Goal: Task Accomplishment & Management: Manage account settings

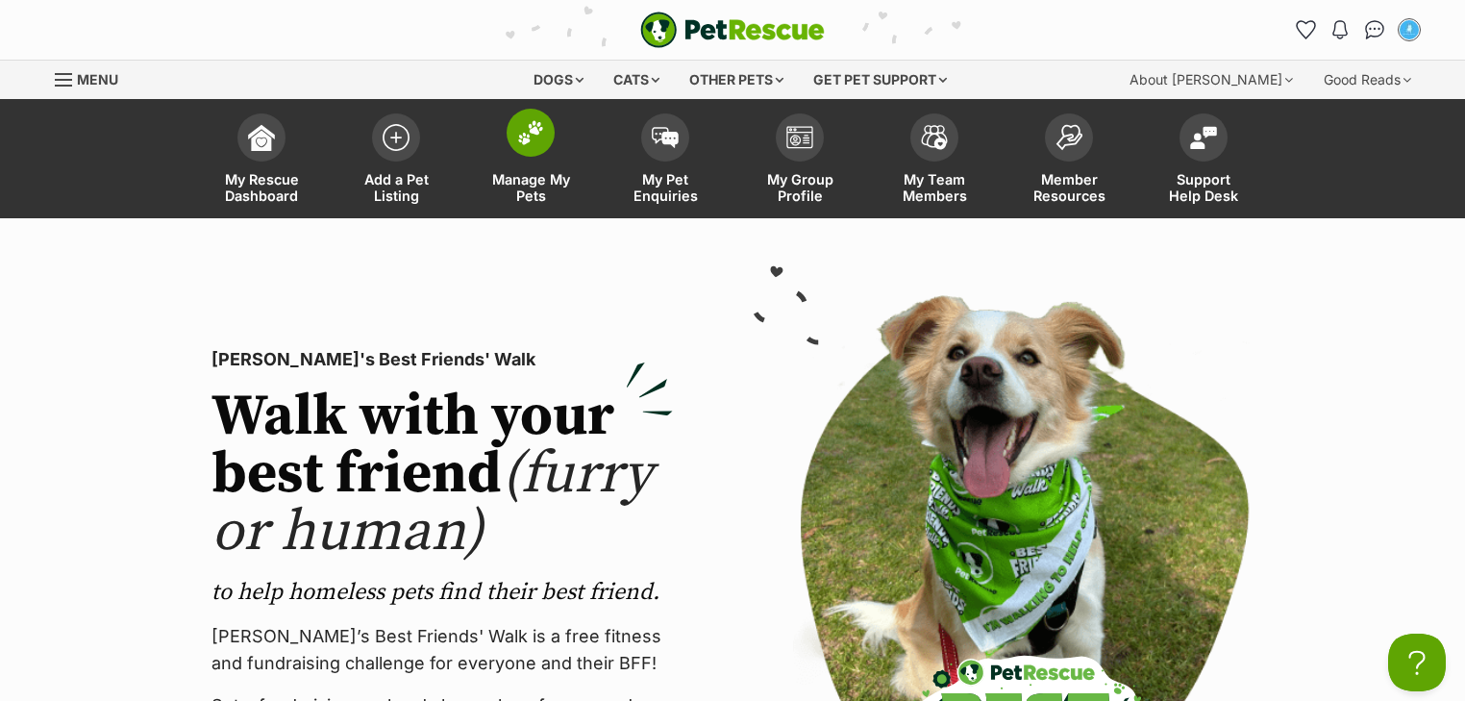
click at [556, 154] on link "Manage My Pets" at bounding box center [530, 161] width 135 height 114
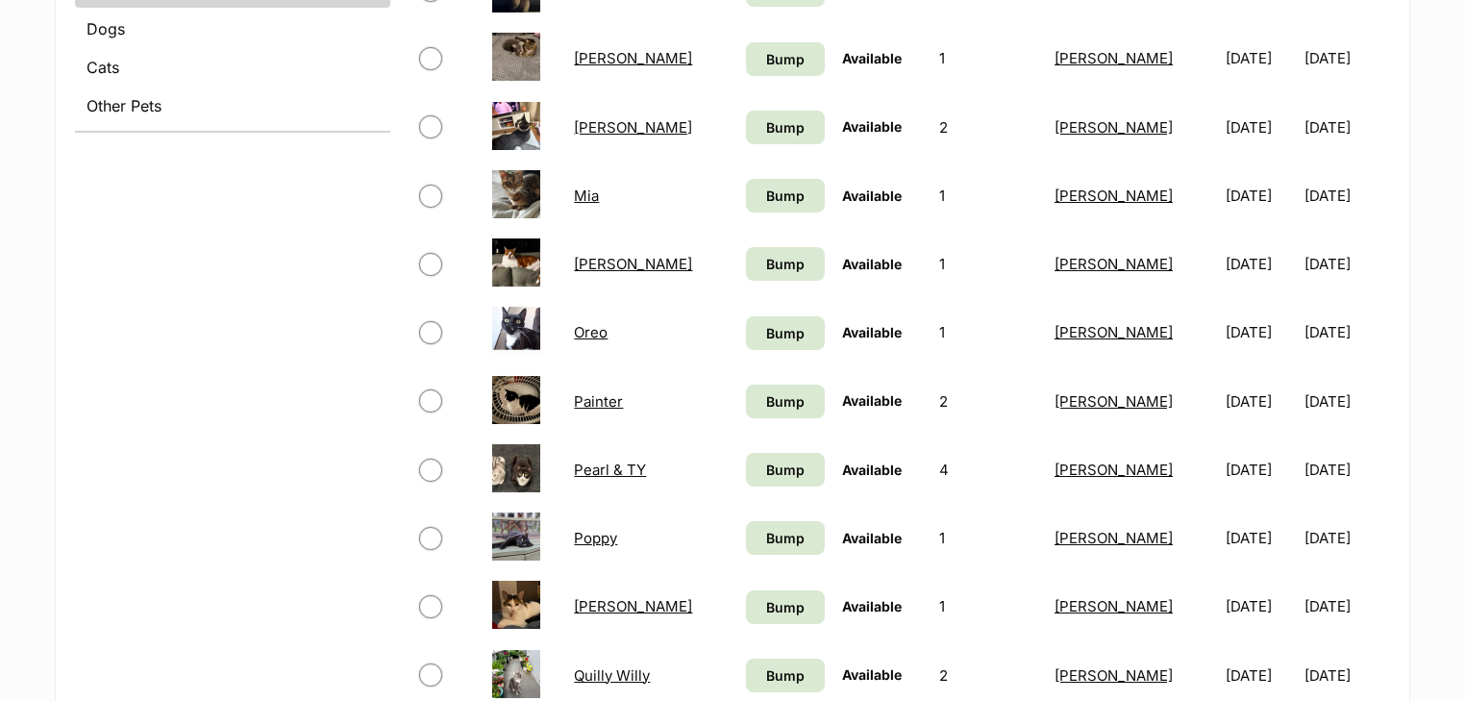
scroll to position [1000, 0]
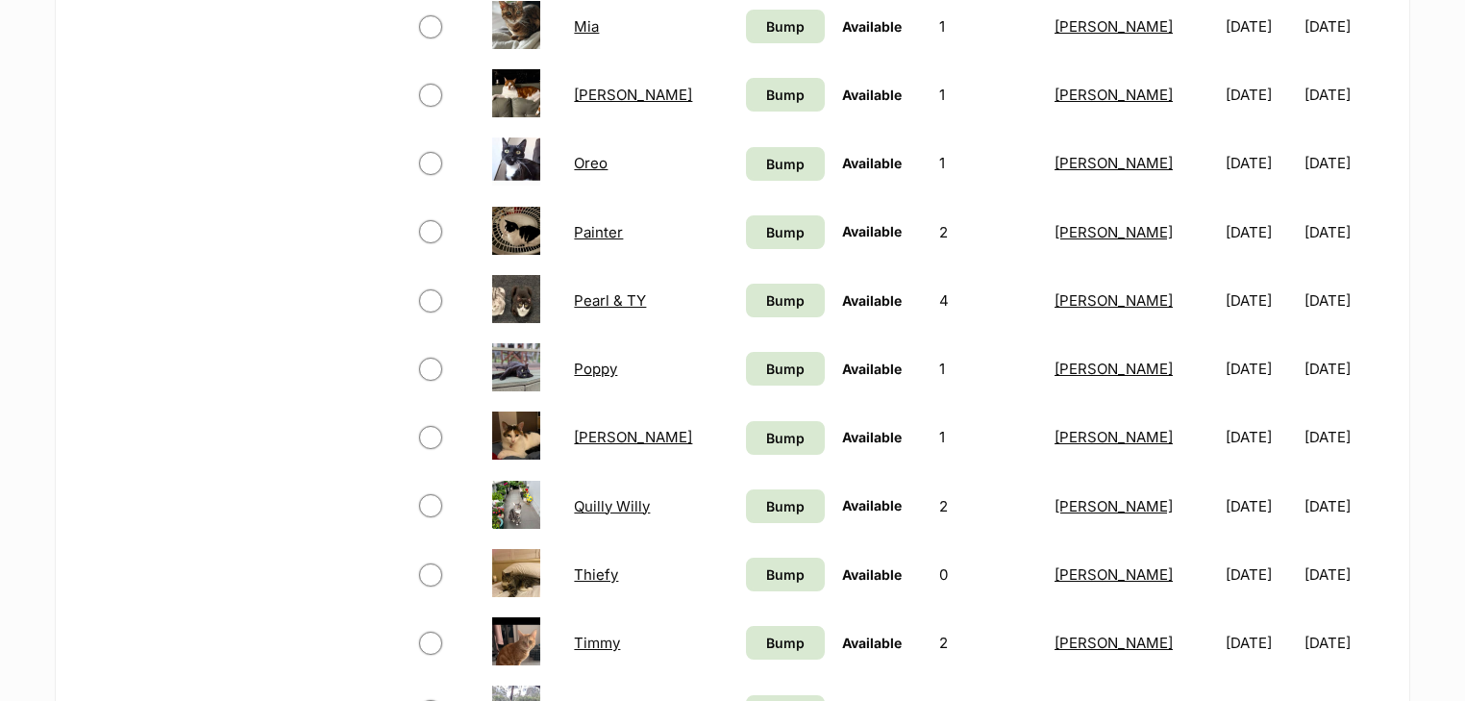
click at [619, 503] on link "Quilly Willy" at bounding box center [612, 506] width 76 height 18
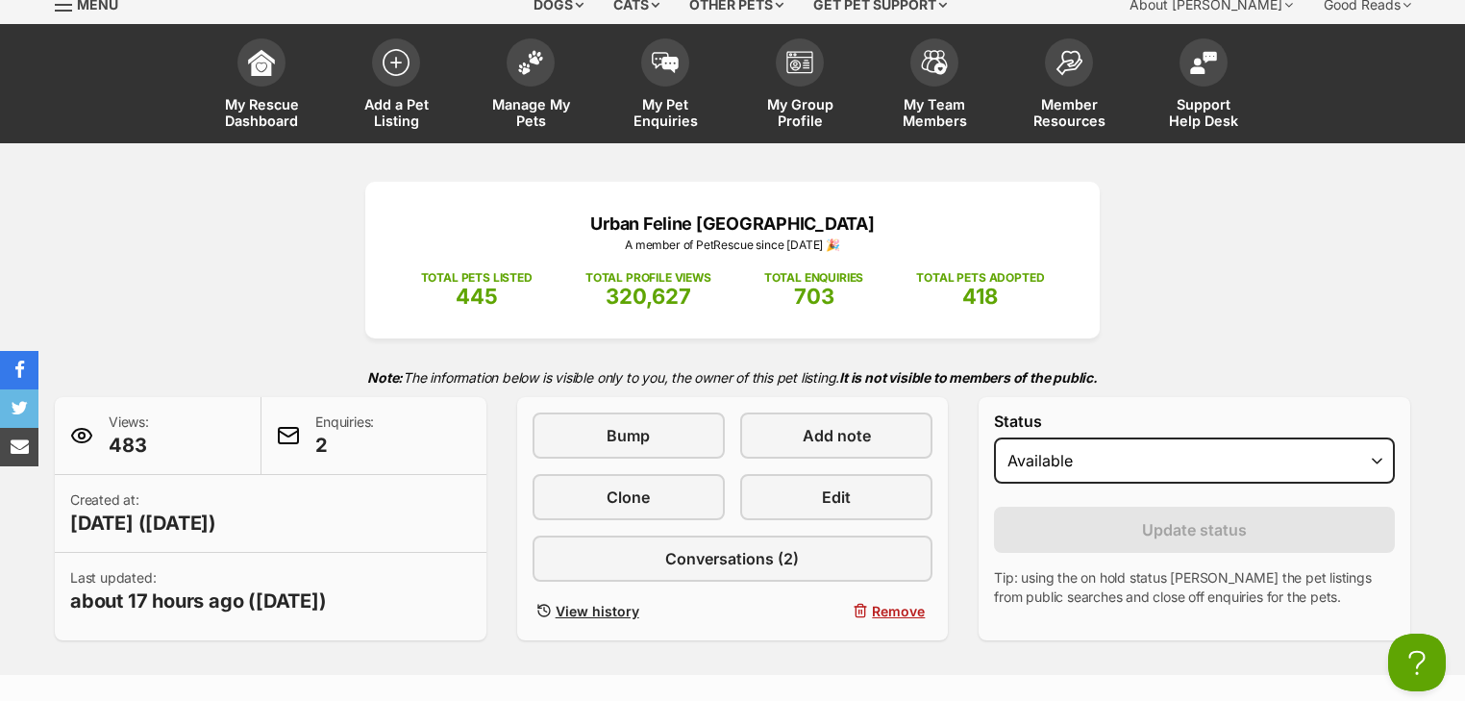
scroll to position [308, 0]
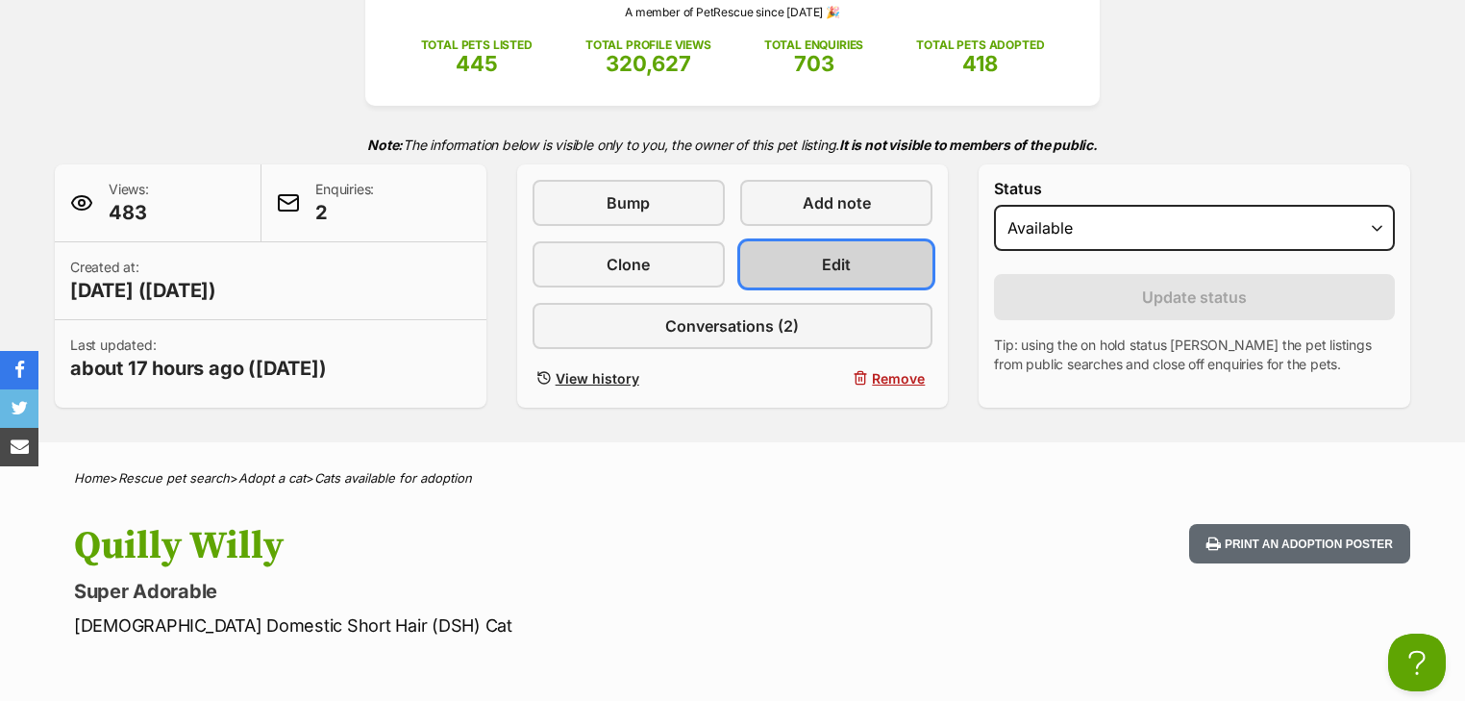
click at [808, 270] on link "Edit" at bounding box center [836, 264] width 192 height 46
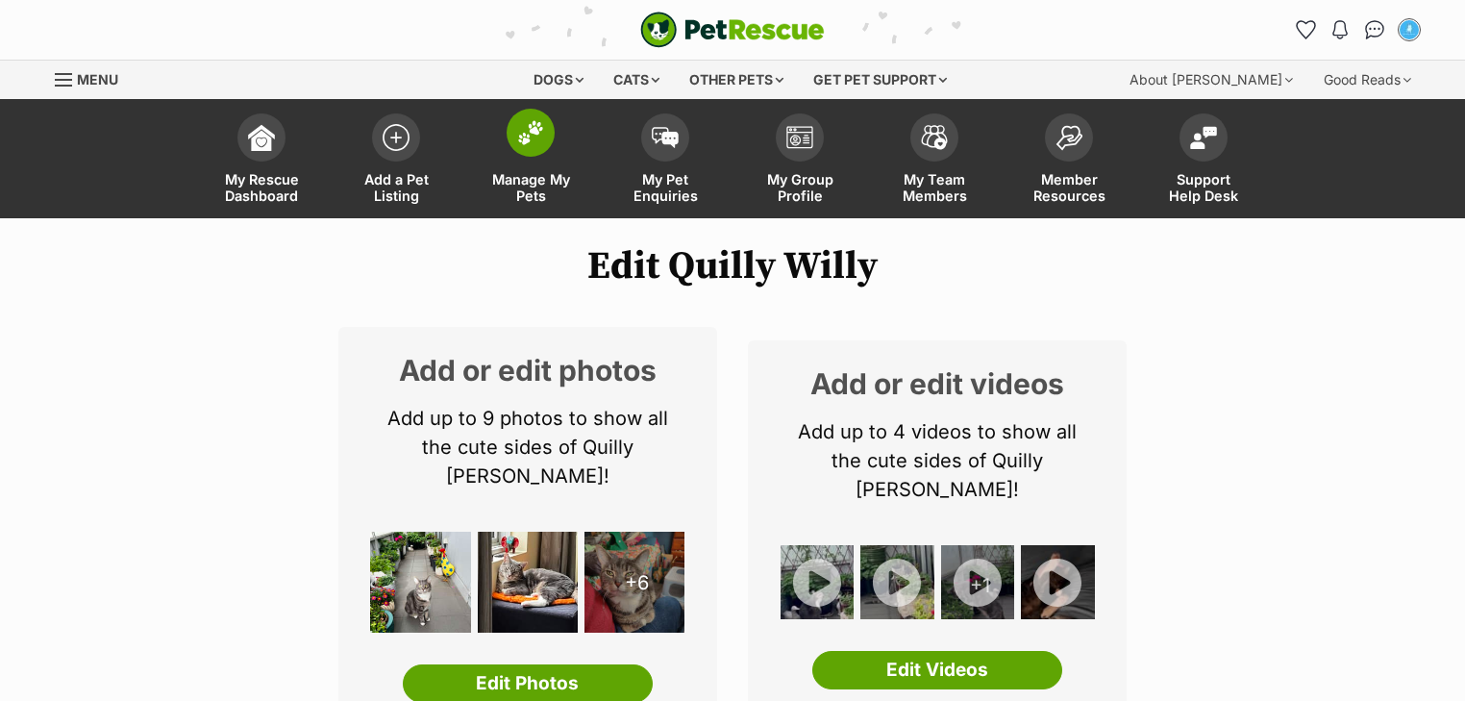
click at [543, 177] on span "Manage My Pets" at bounding box center [530, 187] width 87 height 33
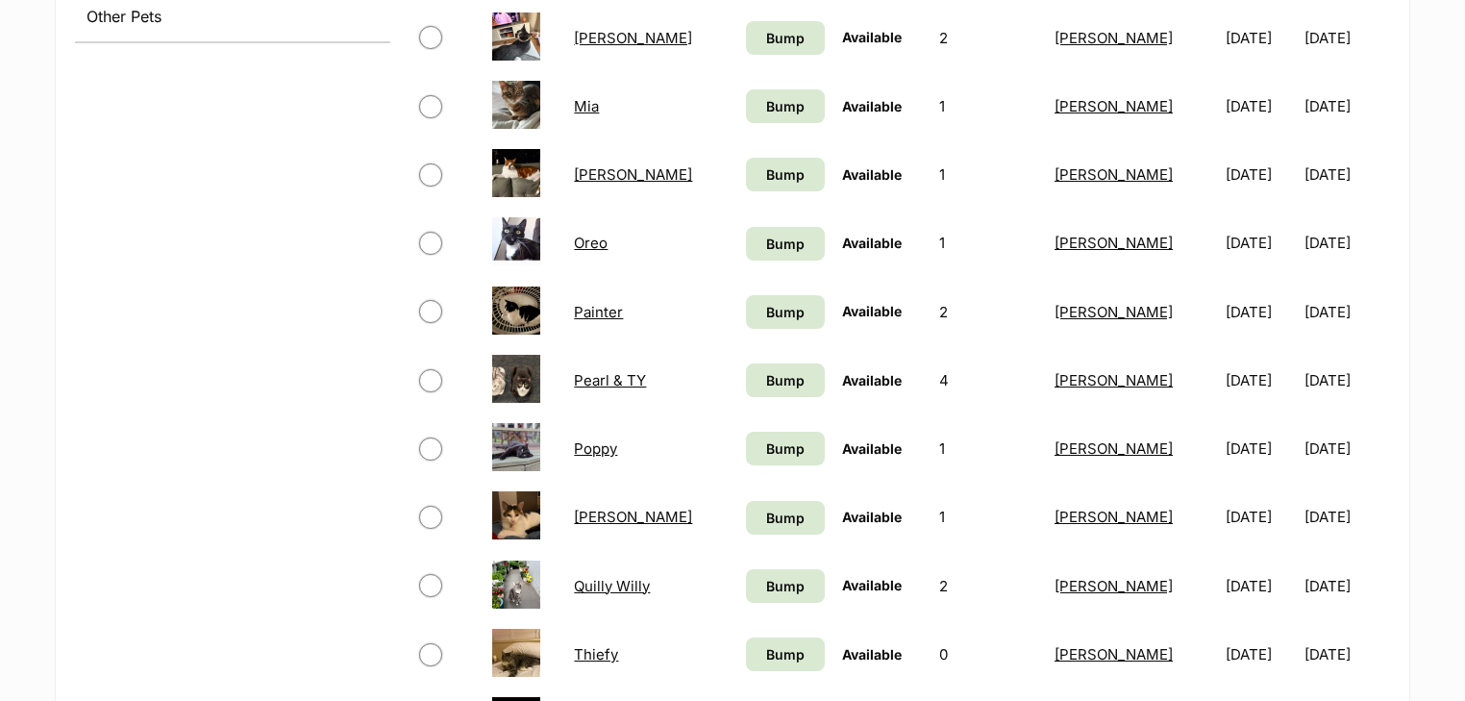
scroll to position [846, 0]
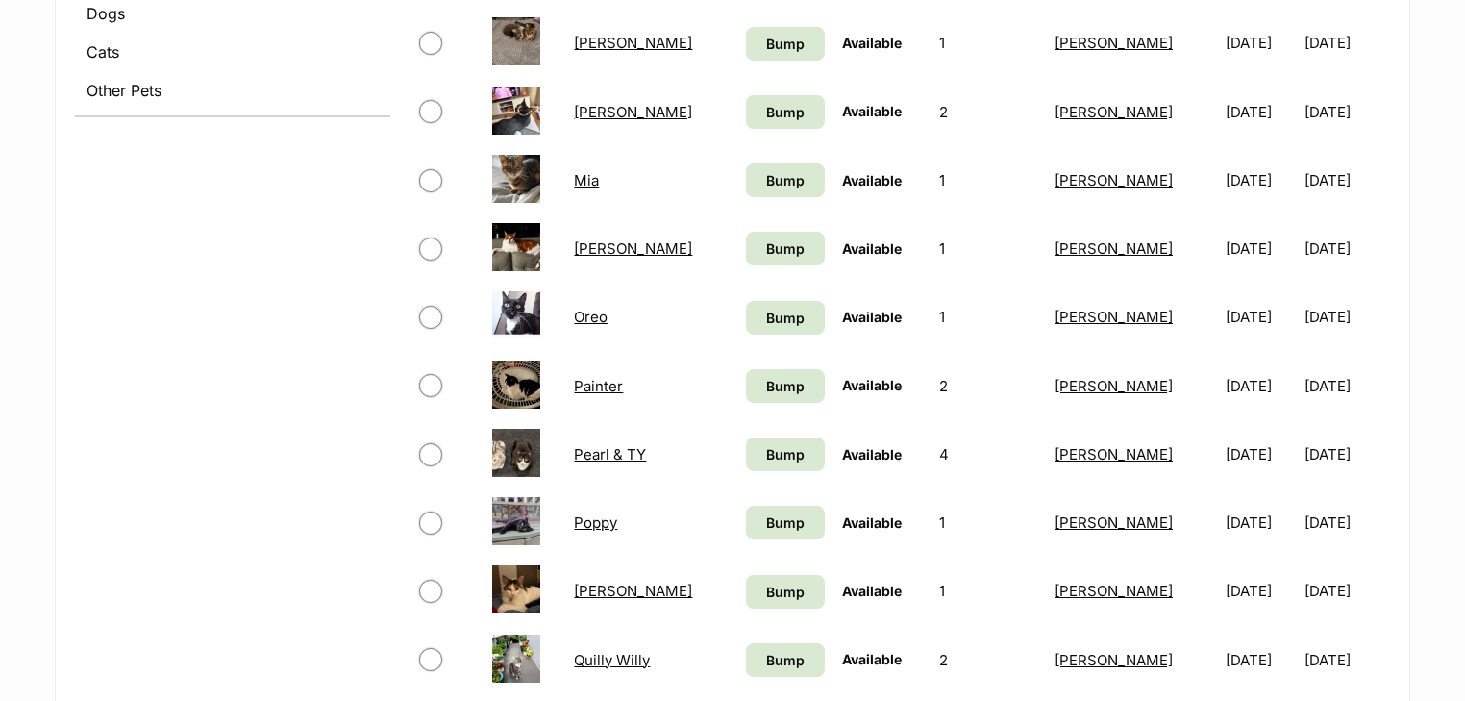
click at [597, 172] on link "Mia" at bounding box center [586, 180] width 25 height 18
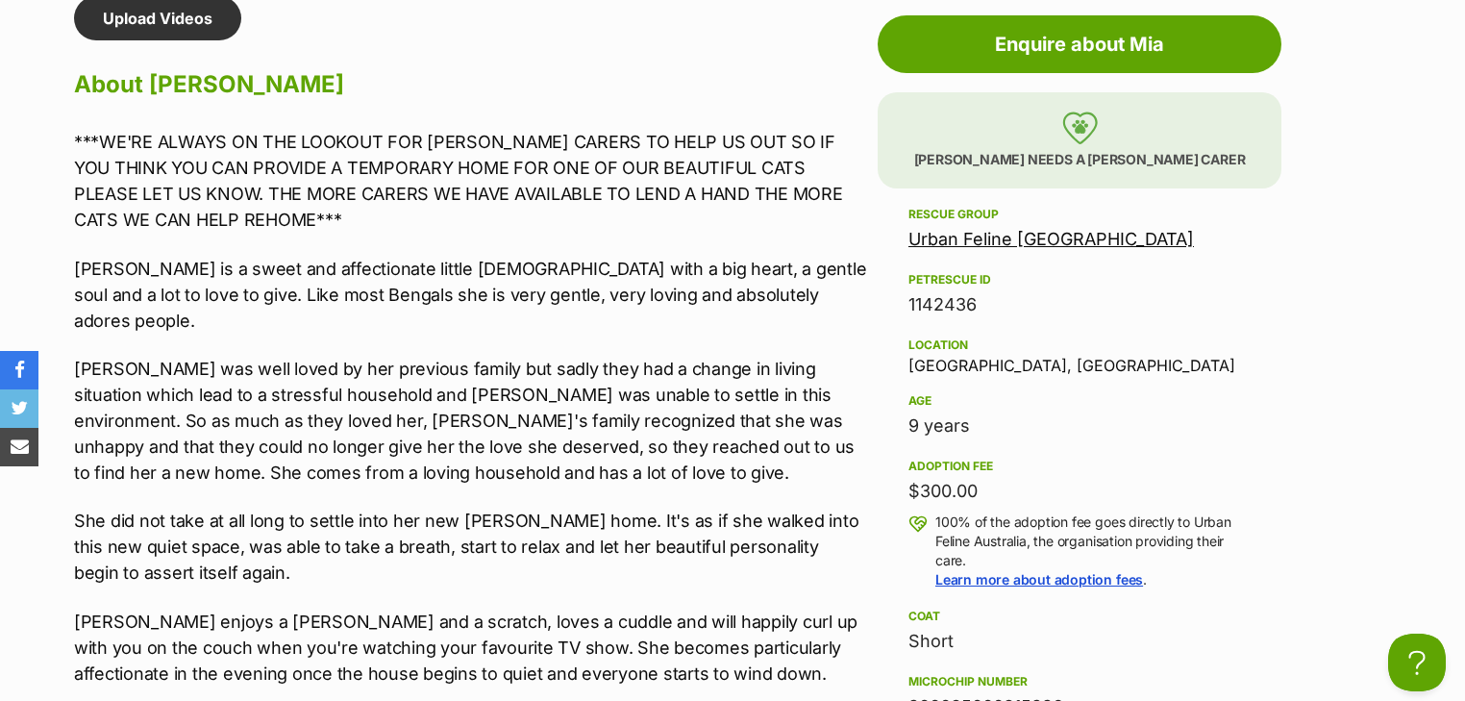
scroll to position [1692, 0]
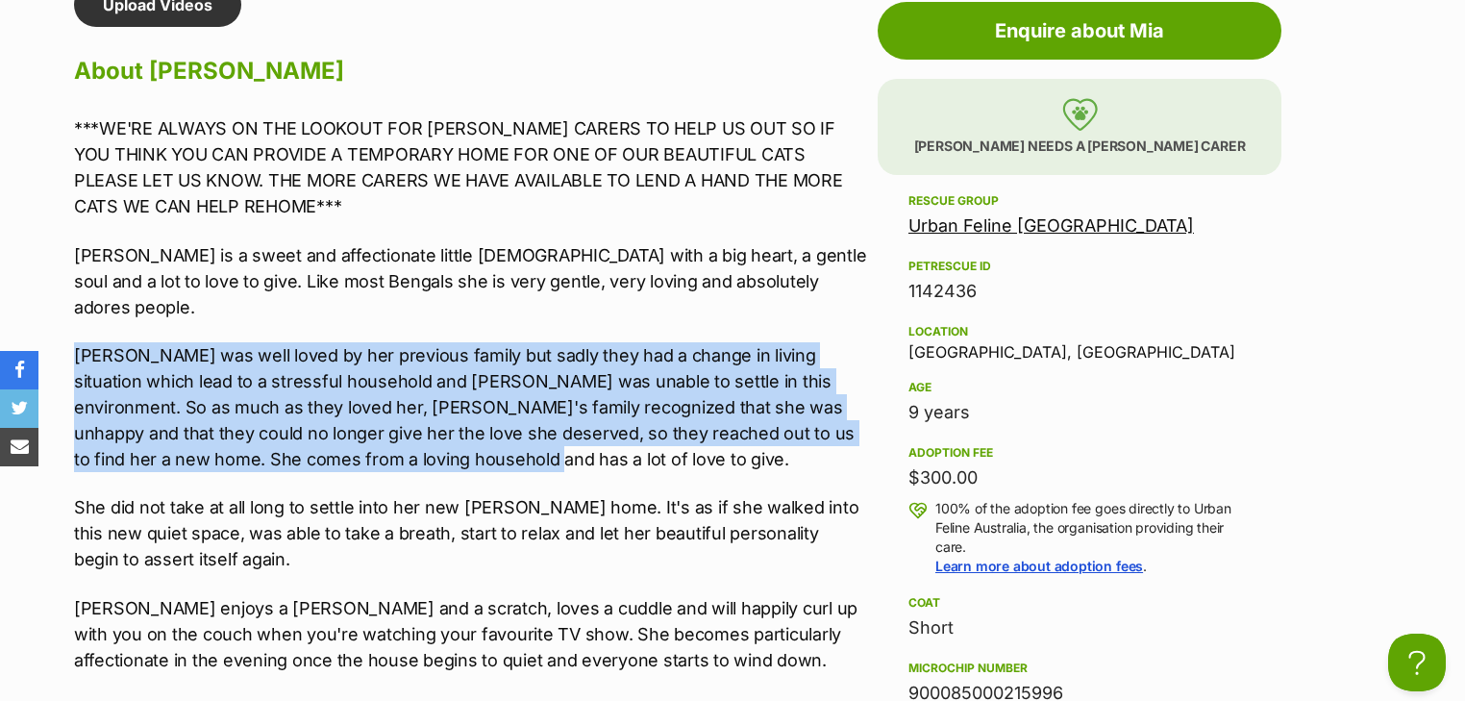
drag, startPoint x: 406, startPoint y: 426, endPoint x: 126, endPoint y: 335, distance: 294.3
drag, startPoint x: 140, startPoint y: 340, endPoint x: 154, endPoint y: 340, distance: 13.5
click at [140, 342] on p "Mia was well loved by her previous family but sadly they had a change in living…" at bounding box center [471, 407] width 794 height 130
drag, startPoint x: 402, startPoint y: 431, endPoint x: 69, endPoint y: 320, distance: 350.6
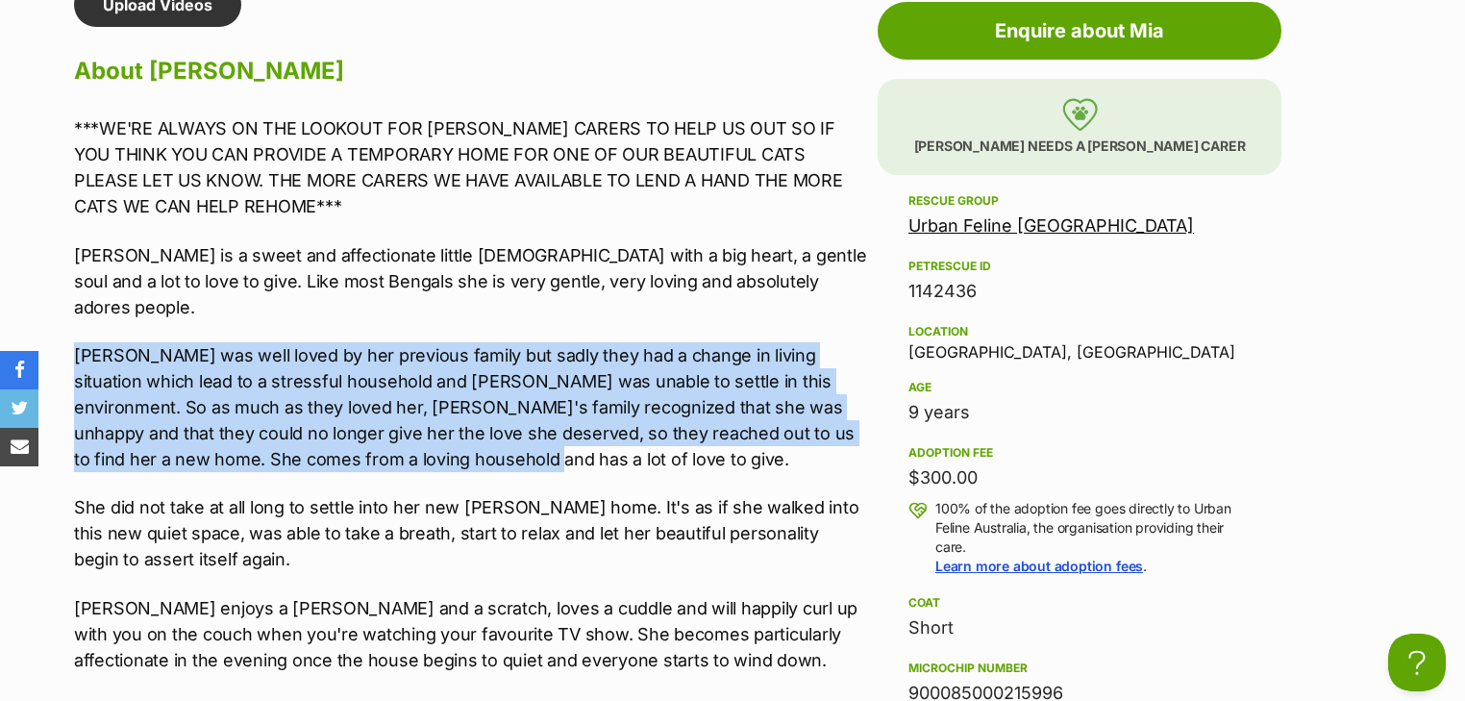
click at [358, 407] on p "Mia was well loved by her previous family but sadly they had a change in living…" at bounding box center [471, 407] width 794 height 130
drag, startPoint x: 408, startPoint y: 427, endPoint x: 470, endPoint y: 439, distance: 63.7
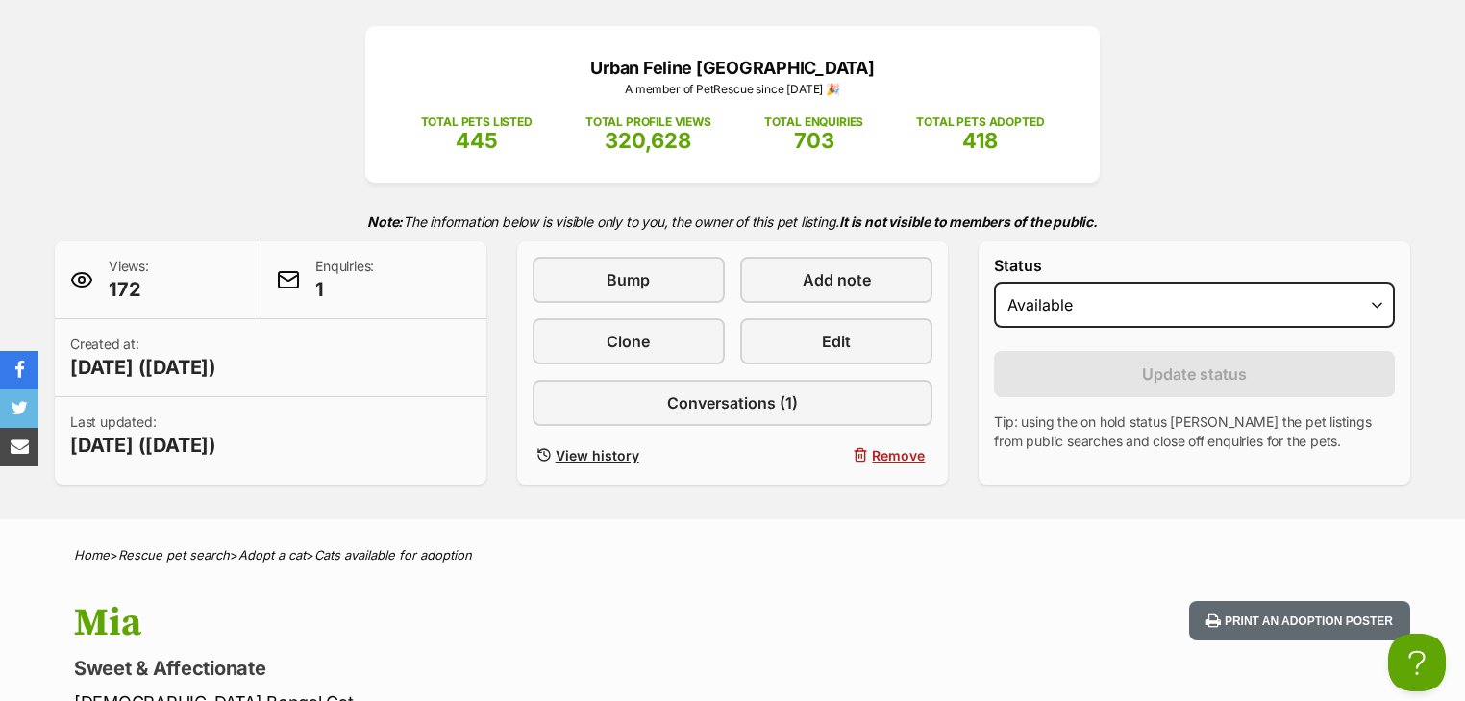
scroll to position [77, 0]
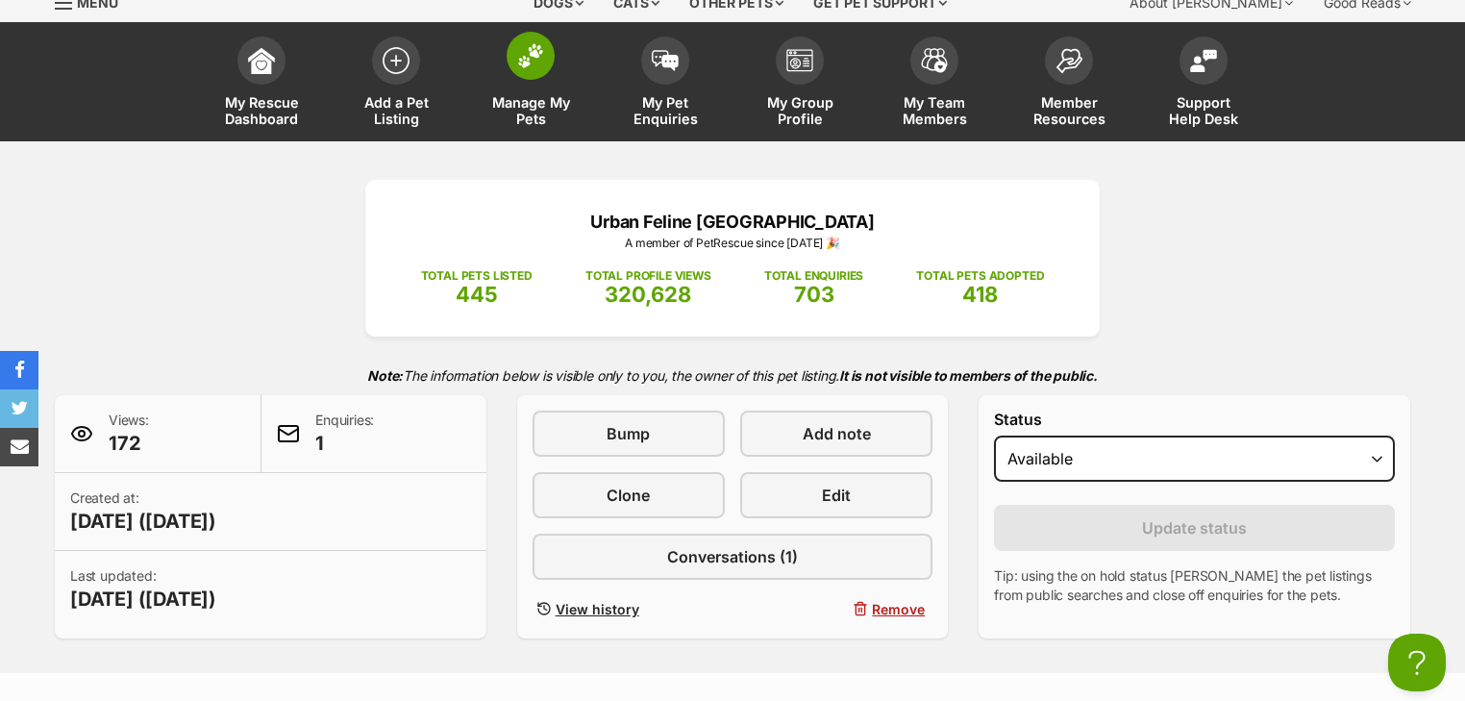
click at [542, 81] on link "Manage My Pets" at bounding box center [530, 84] width 135 height 114
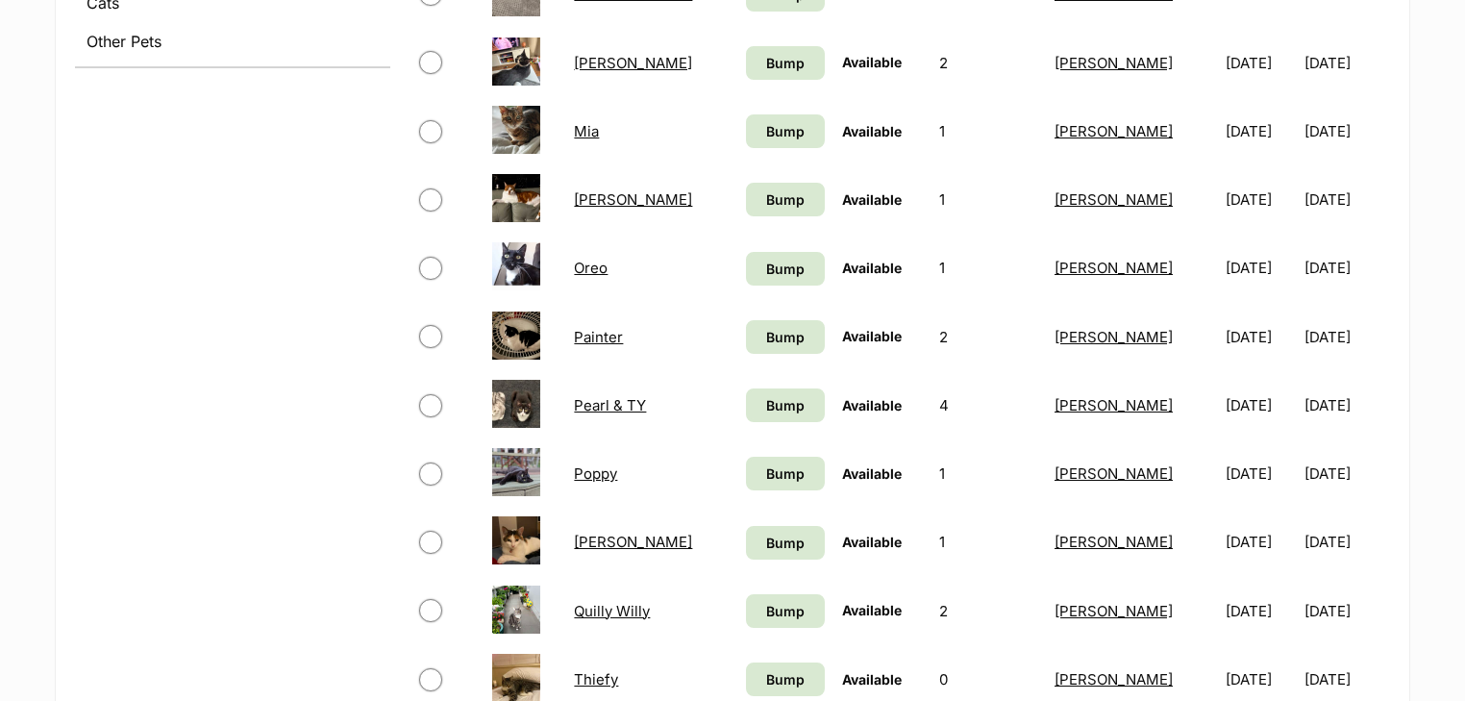
scroll to position [1154, 0]
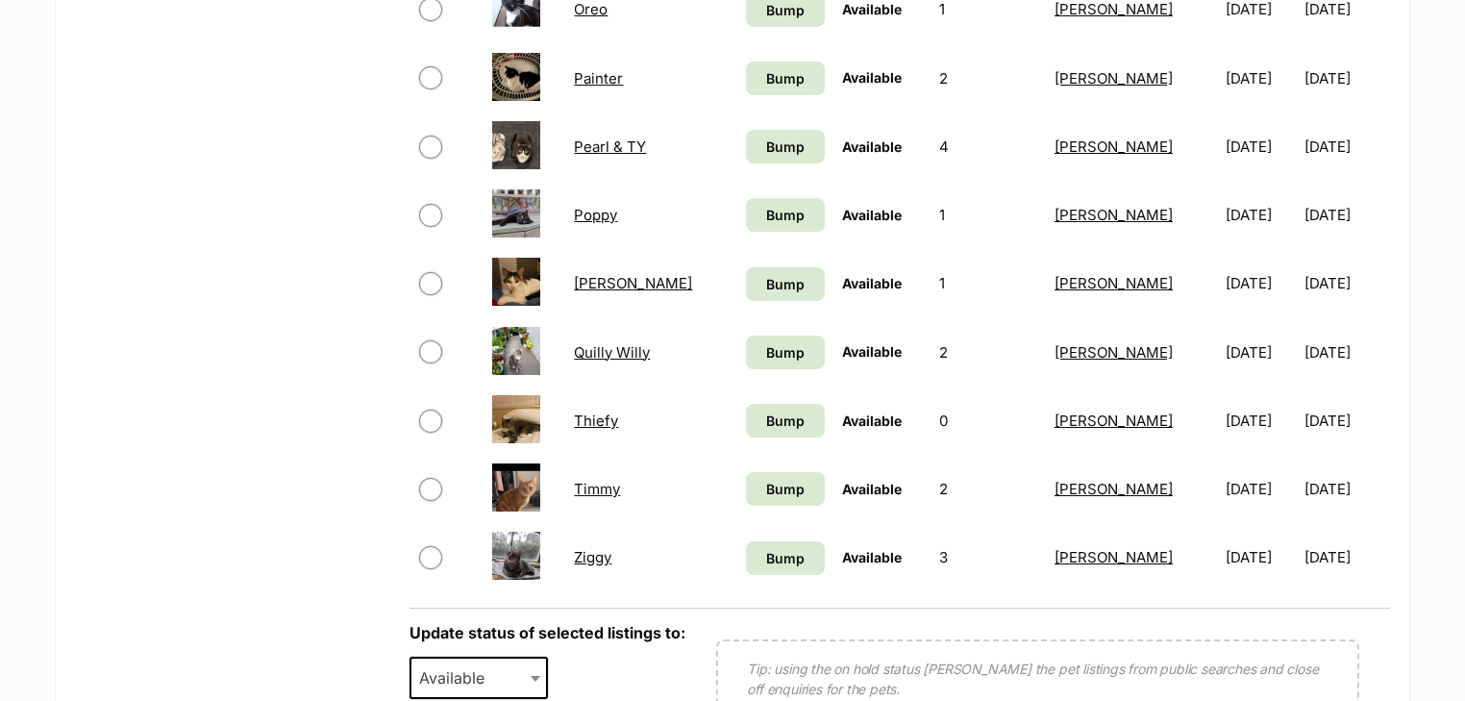
click at [615, 349] on link "Quilly Willy" at bounding box center [612, 352] width 76 height 18
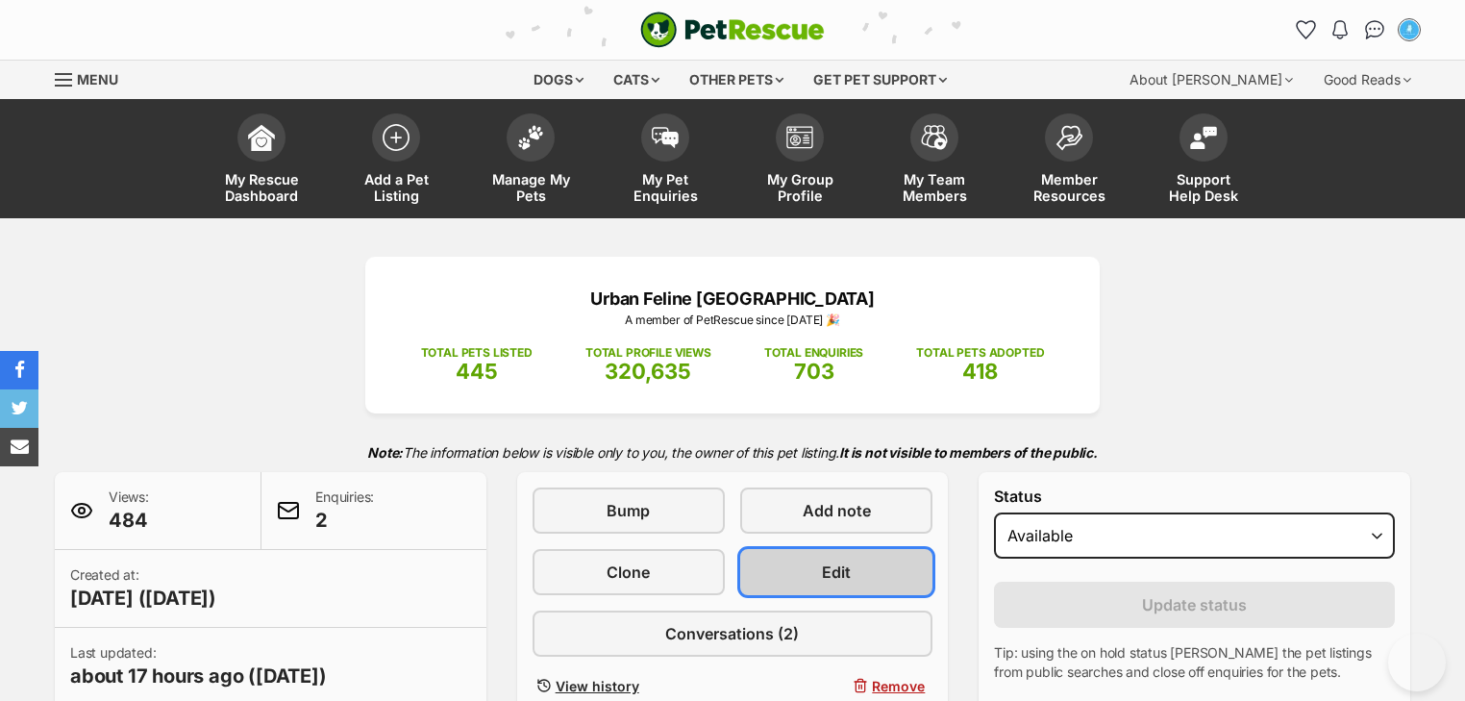
click at [781, 549] on link "Edit" at bounding box center [836, 572] width 192 height 46
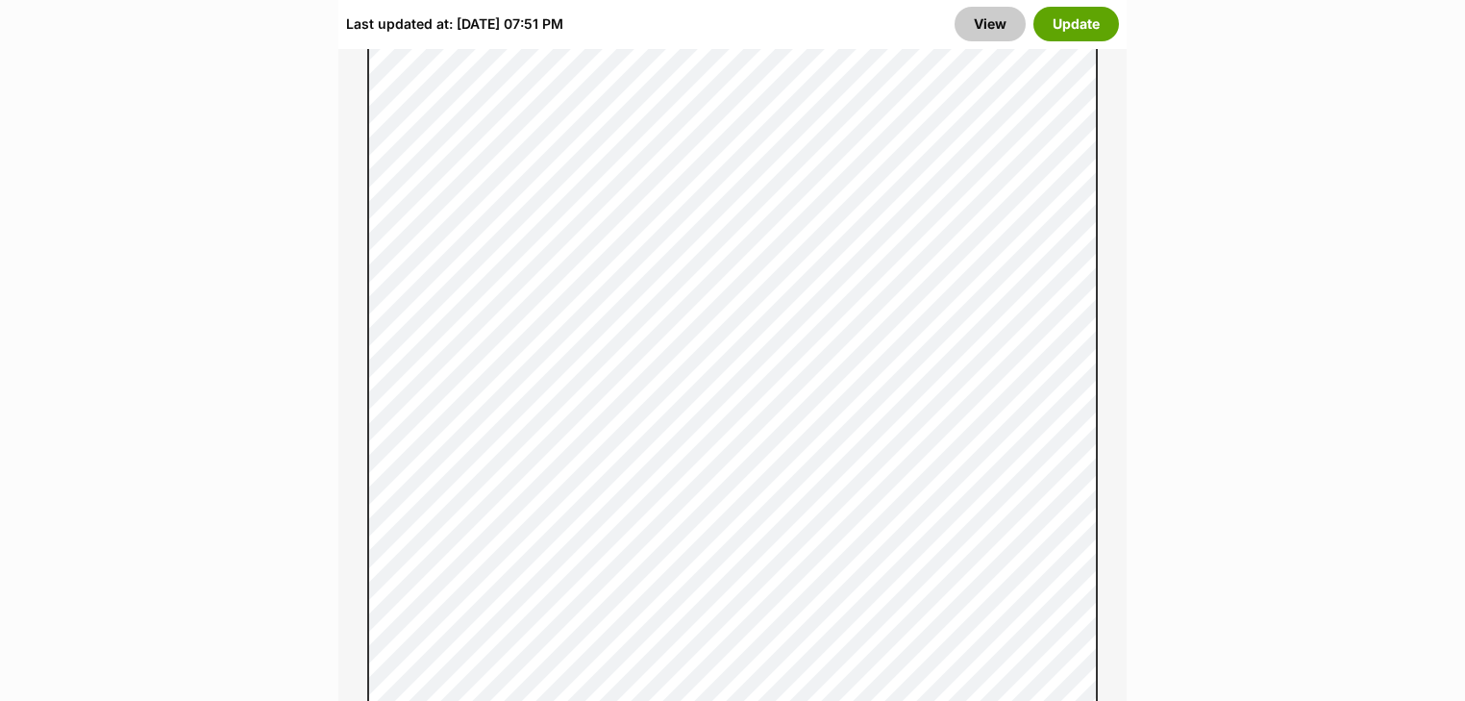
scroll to position [2154, 0]
click at [1086, 21] on button "Update" at bounding box center [1077, 24] width 86 height 35
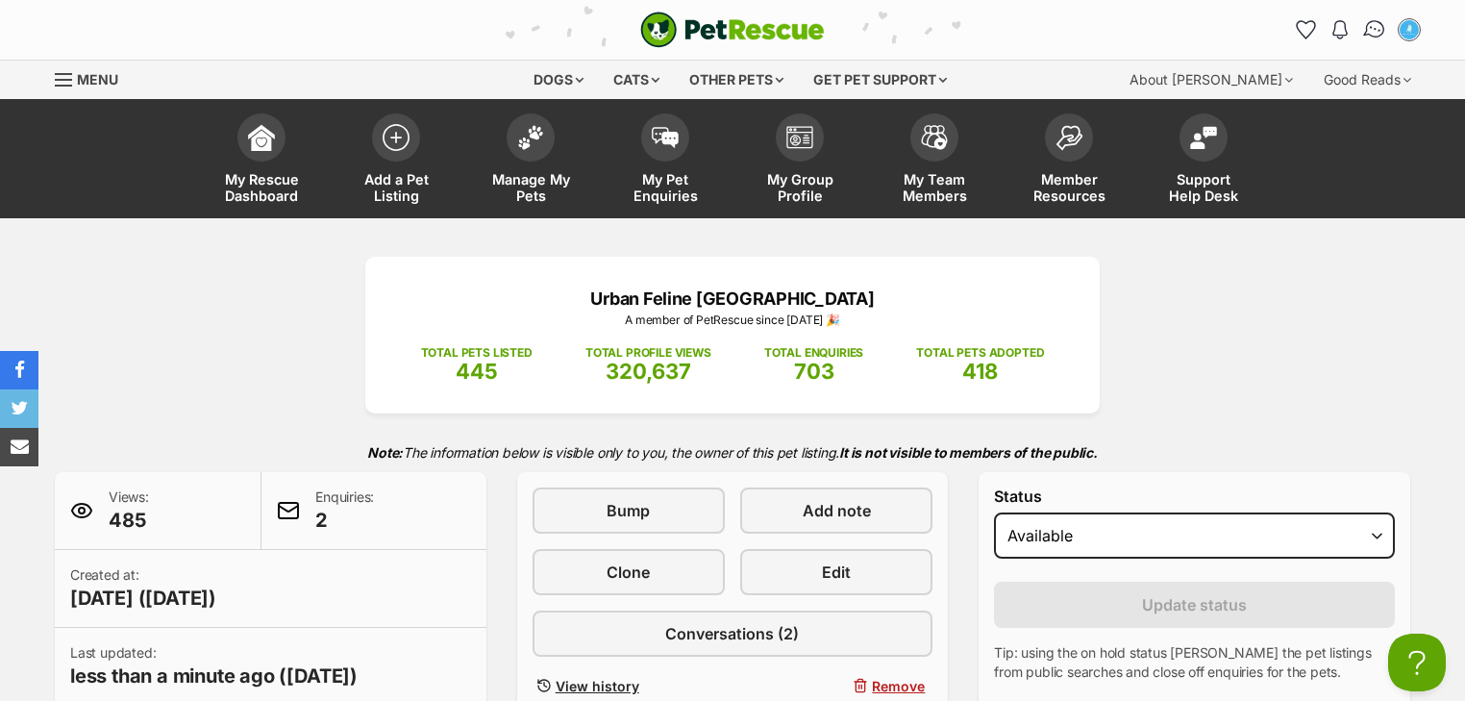
click at [1376, 30] on img "Conversations" at bounding box center [1375, 29] width 26 height 25
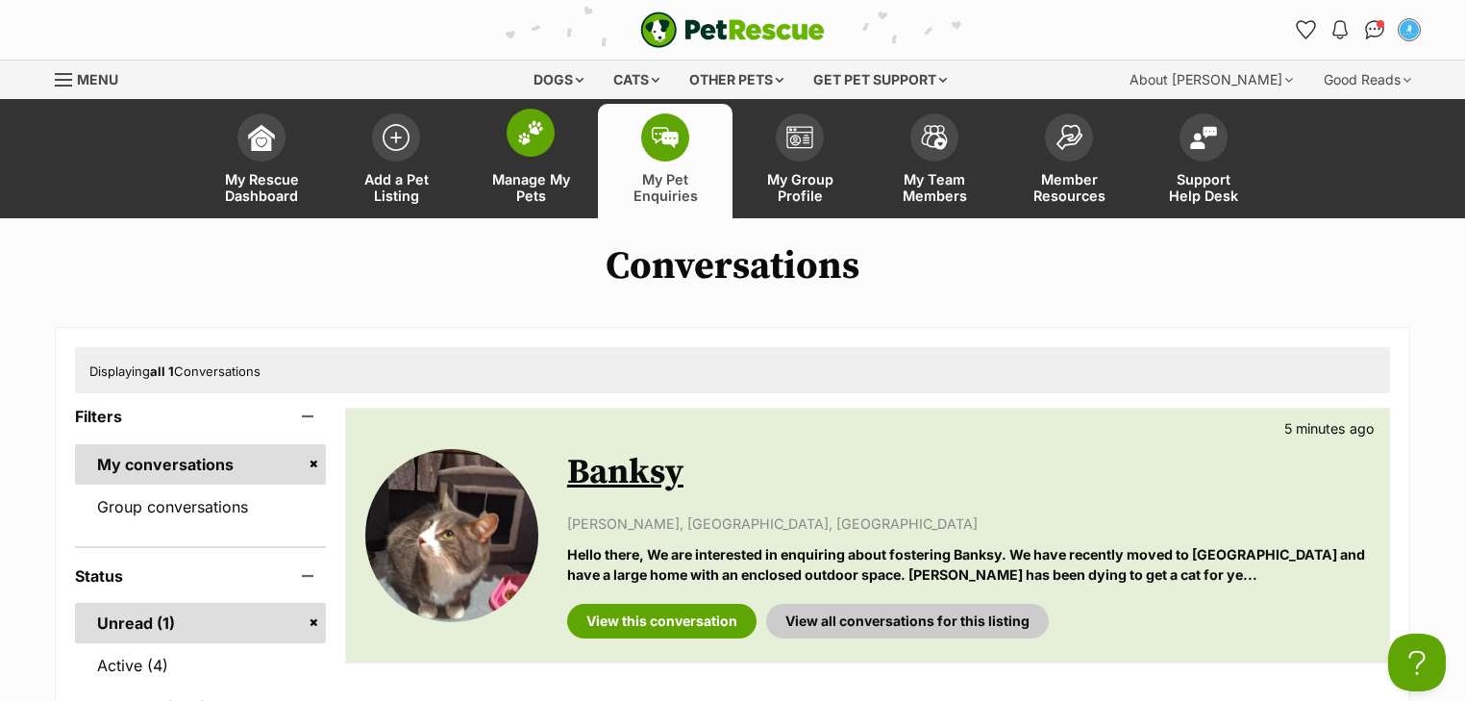
click at [519, 175] on span "Manage My Pets" at bounding box center [530, 187] width 87 height 33
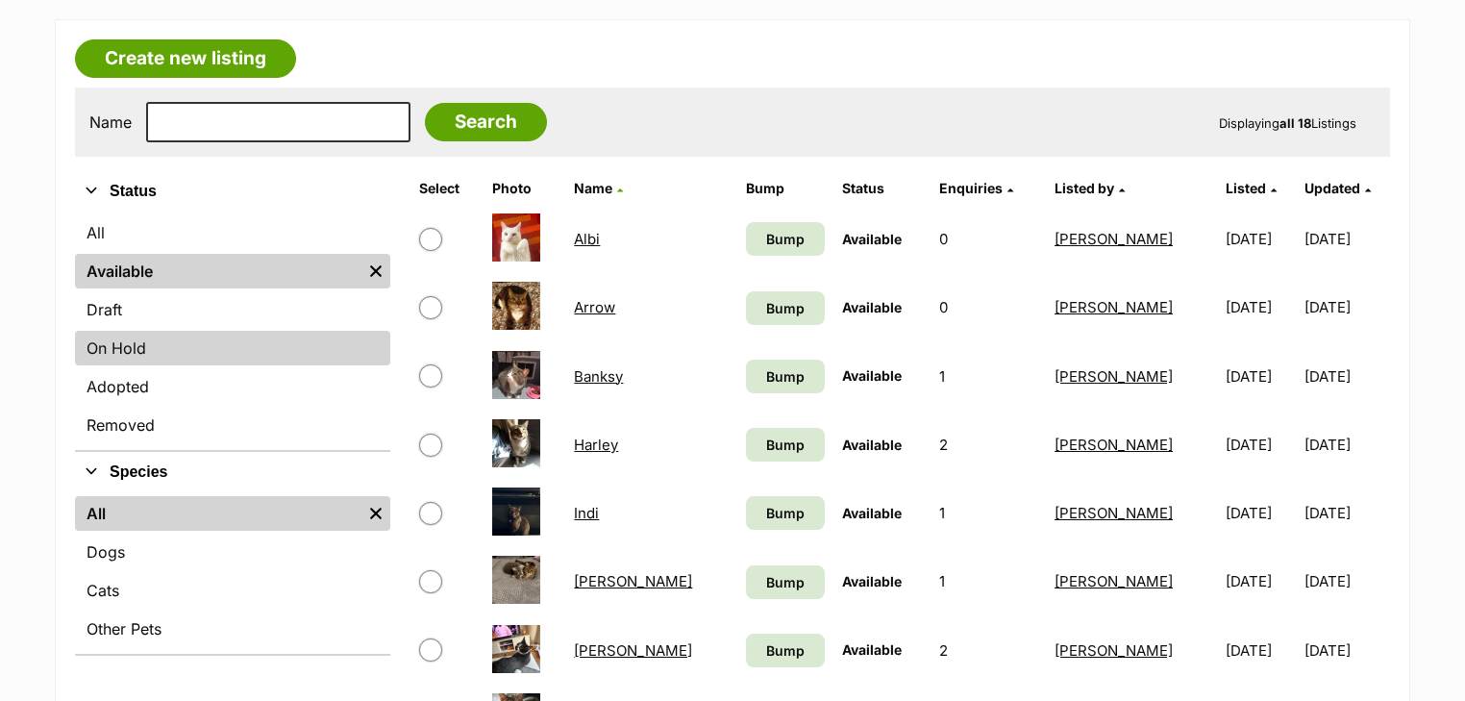
click at [191, 347] on link "On Hold" at bounding box center [232, 348] width 315 height 35
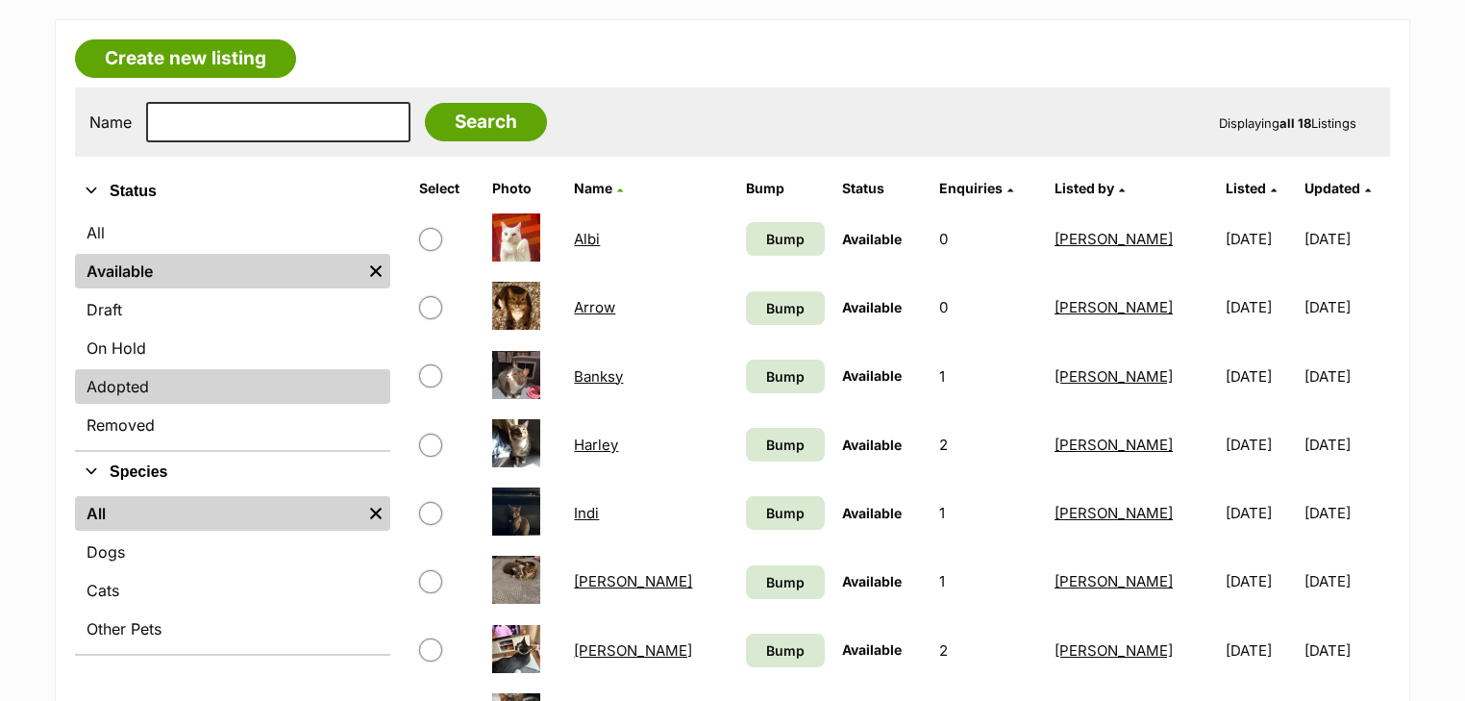
click at [137, 394] on link "Adopted" at bounding box center [232, 386] width 315 height 35
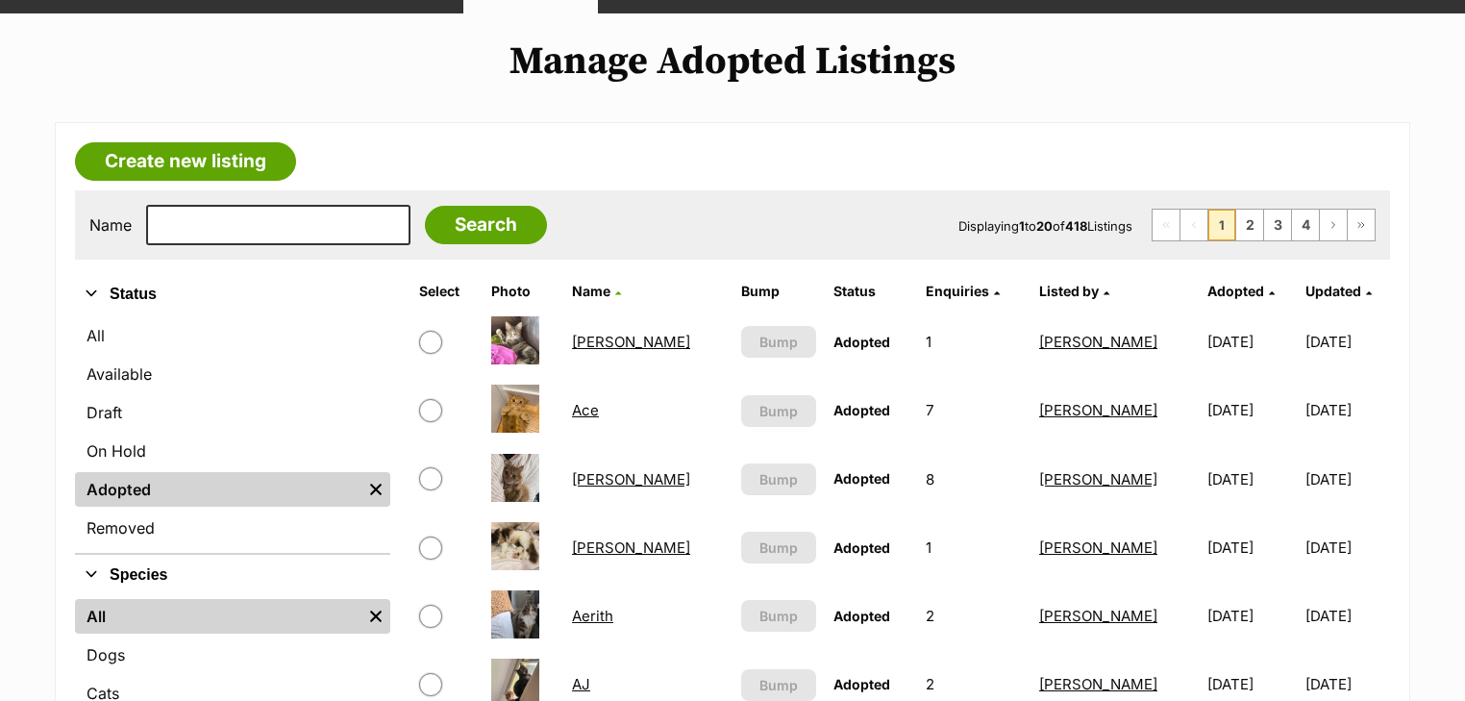
scroll to position [308, 0]
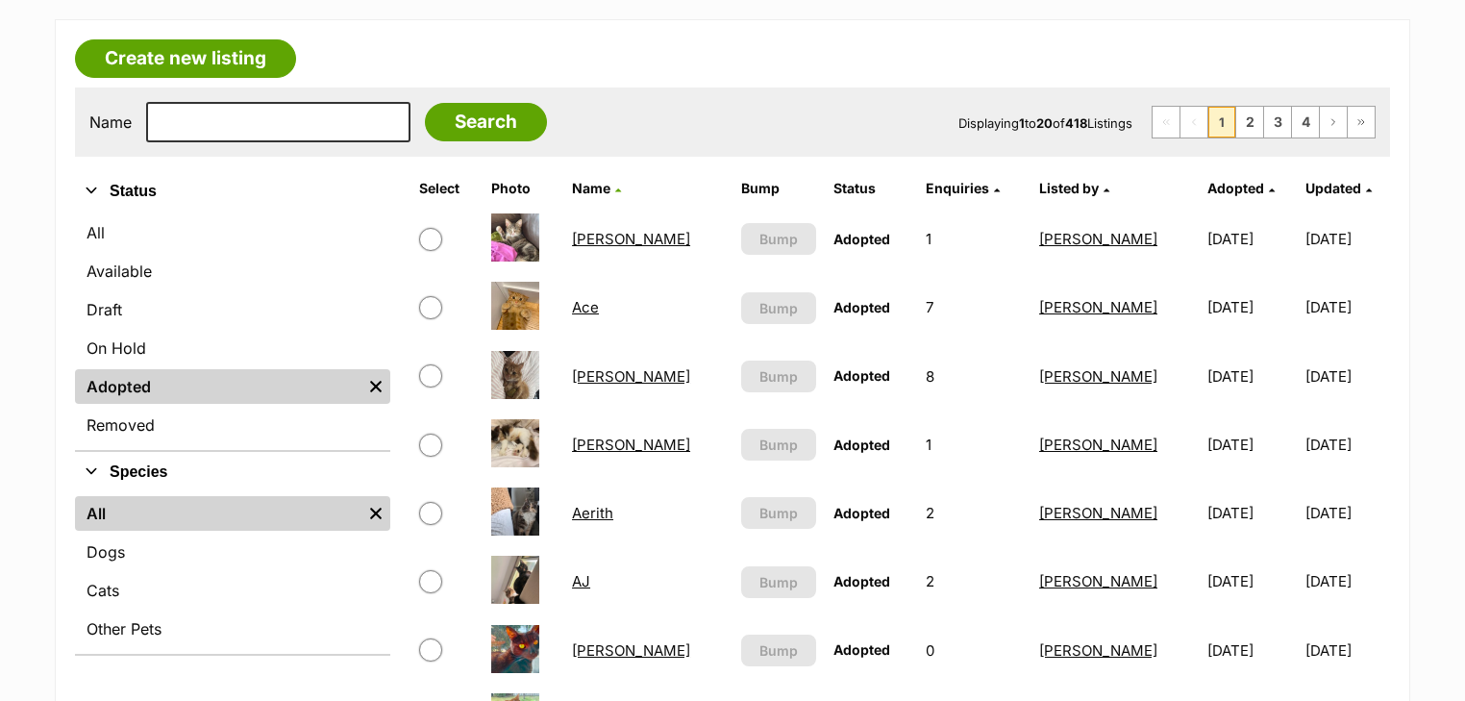
click at [1208, 193] on span "Adopted" at bounding box center [1236, 188] width 57 height 16
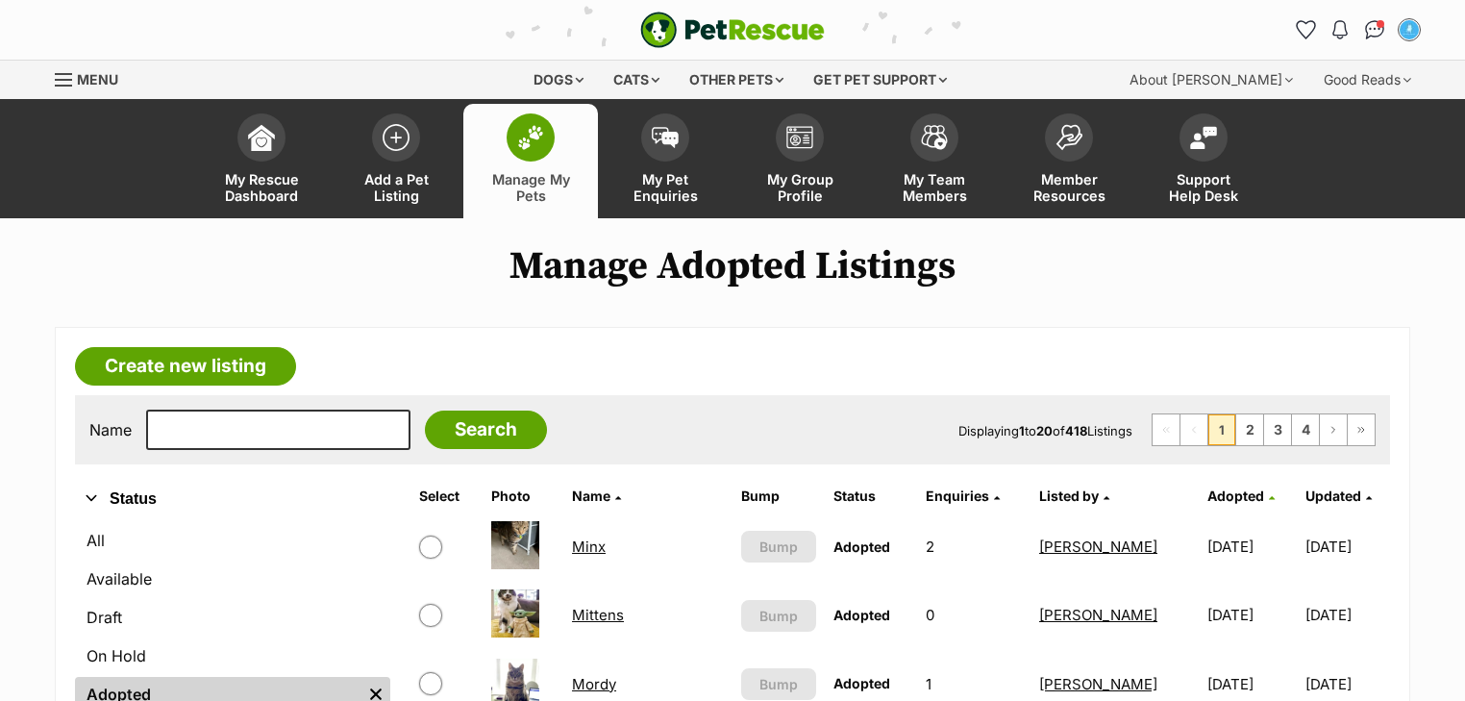
click at [1208, 487] on span "Adopted" at bounding box center [1236, 495] width 57 height 16
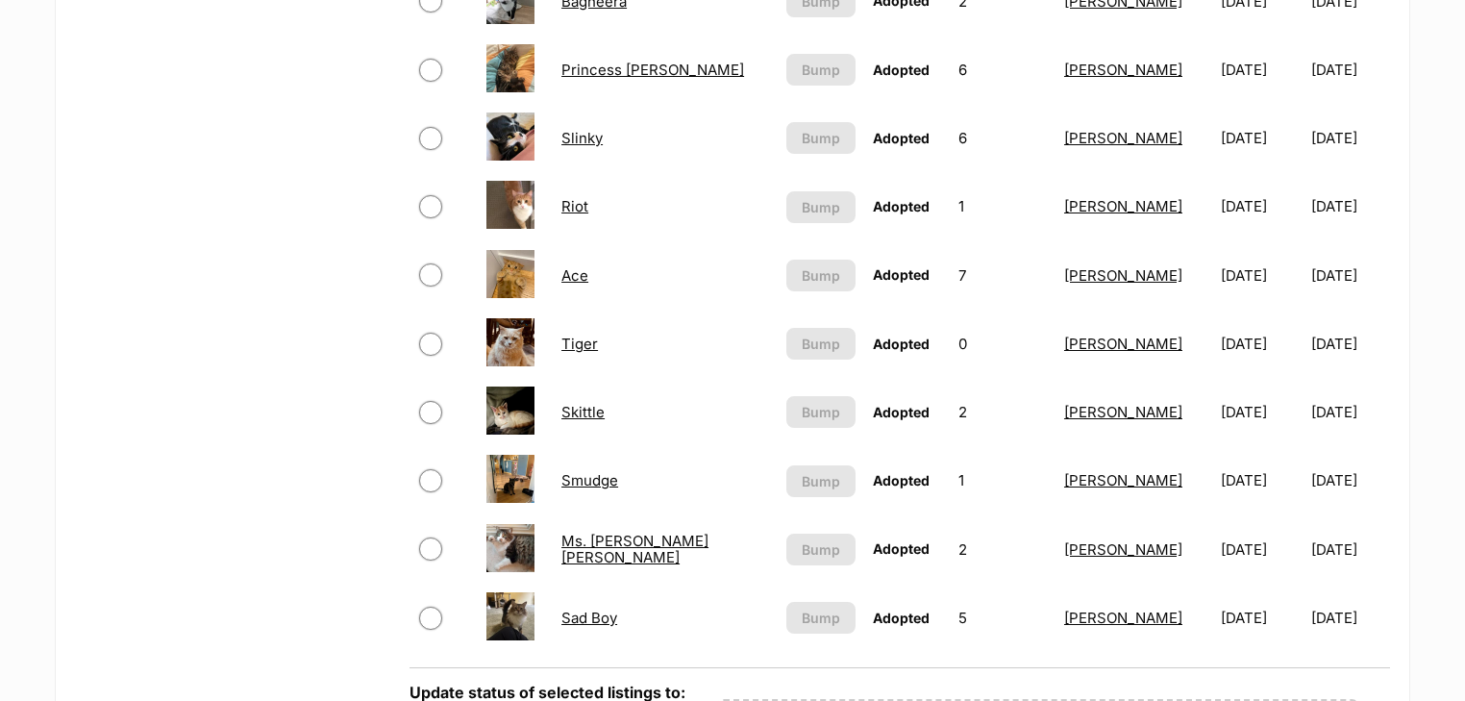
scroll to position [769, 0]
